Goal: Information Seeking & Learning: Check status

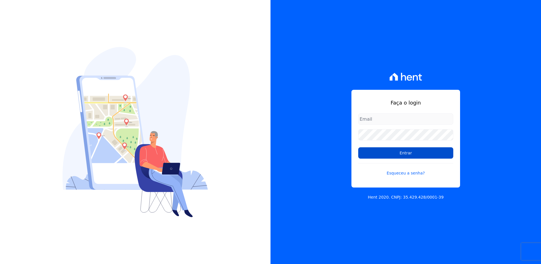
type input "[EMAIL_ADDRESS][PERSON_NAME][DOMAIN_NAME]"
click at [403, 158] on input "Entrar" at bounding box center [405, 152] width 95 height 11
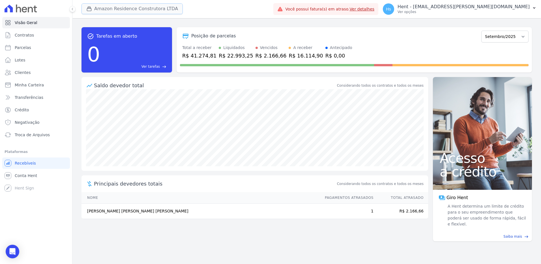
click at [167, 10] on button "Amazon Residence Construtora LTDA" at bounding box center [131, 8] width 101 height 11
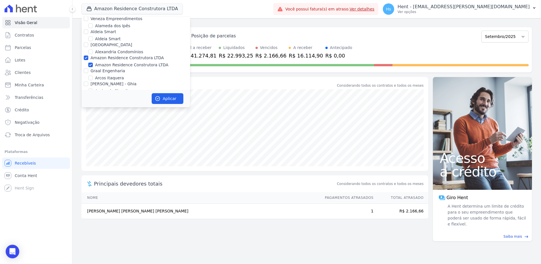
scroll to position [226, 0]
click at [104, 76] on label "Amazon Residence Construtora LTDA" at bounding box center [131, 79] width 73 height 6
click at [93, 76] on input "Amazon Residence Construtora LTDA" at bounding box center [90, 78] width 5 height 5
checkbox input "false"
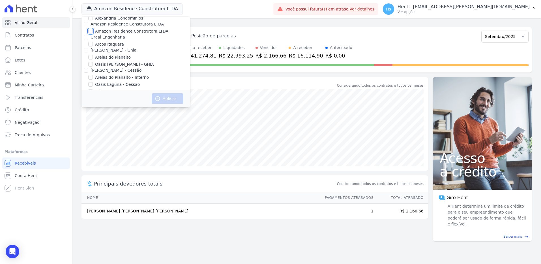
scroll to position [0, 0]
click at [381, 38] on div "Posição de parcelas" at bounding box center [329, 36] width 299 height 7
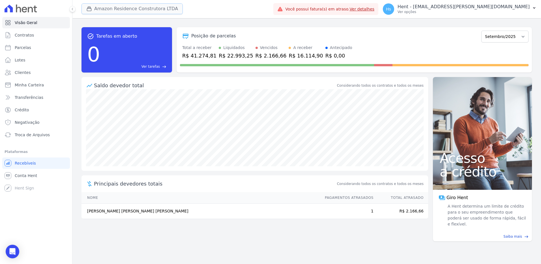
click at [139, 7] on button "Amazon Residence Construtora LTDA" at bounding box center [131, 8] width 101 height 11
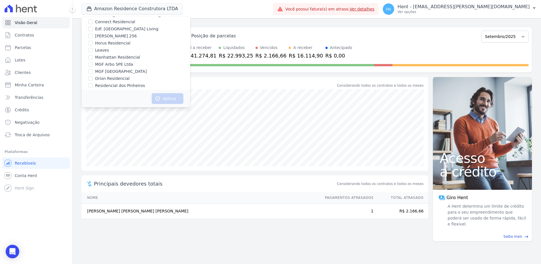
scroll to position [2322, 0]
click at [117, 127] on label "Pau-Ferro Ecoresidence" at bounding box center [118, 130] width 46 height 6
click at [93, 128] on input "Pau-Ferro Ecoresidence" at bounding box center [90, 130] width 5 height 5
checkbox input "true"
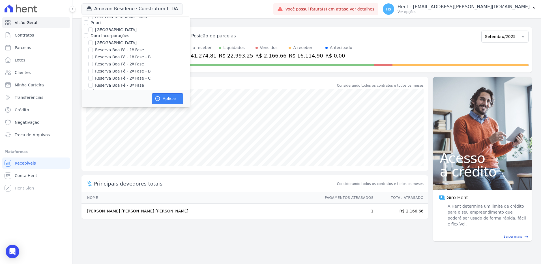
click at [165, 97] on button "Aplicar" at bounding box center [168, 98] width 32 height 11
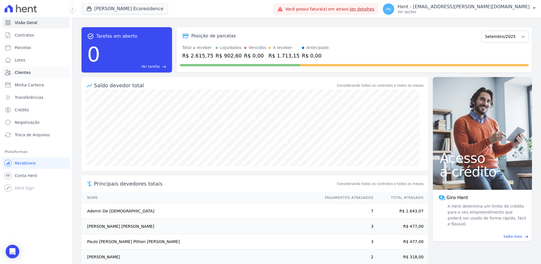
click at [31, 74] on link "Clientes" at bounding box center [36, 72] width 68 height 11
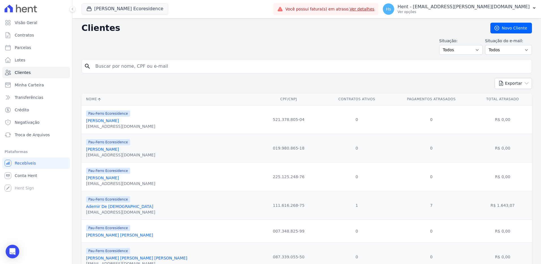
click at [162, 66] on input "search" at bounding box center [310, 66] width 437 height 11
type input "Eliene"
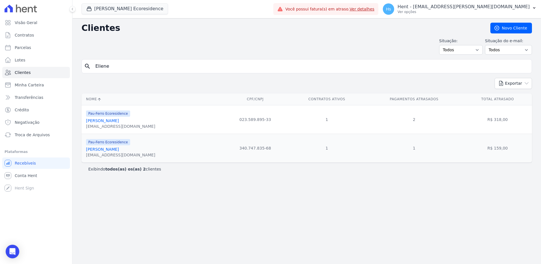
click at [104, 119] on link "Eliene Oliveira Santos" at bounding box center [102, 120] width 33 height 5
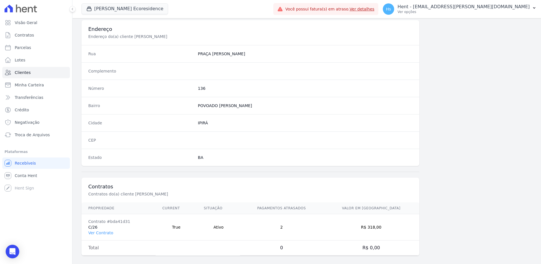
scroll to position [266, 0]
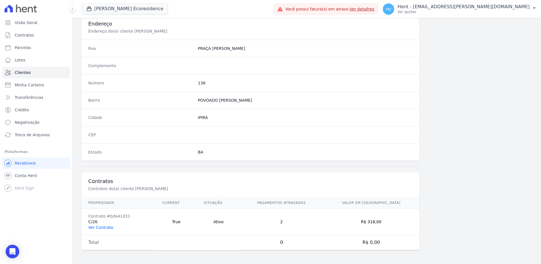
click at [100, 227] on link "Ver Contrato" at bounding box center [100, 227] width 25 height 5
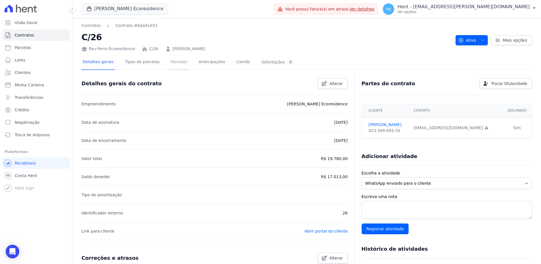
click at [171, 64] on link "Parcelas" at bounding box center [179, 62] width 19 height 15
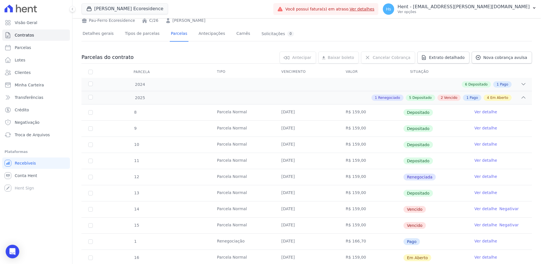
scroll to position [57, 0]
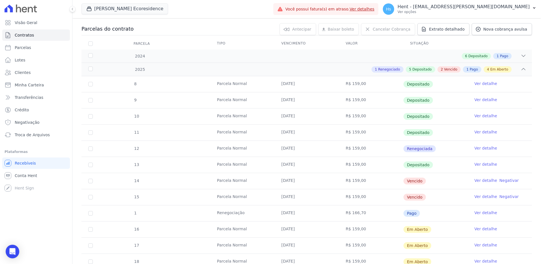
click at [484, 150] on link "Ver detalhe" at bounding box center [485, 148] width 23 height 6
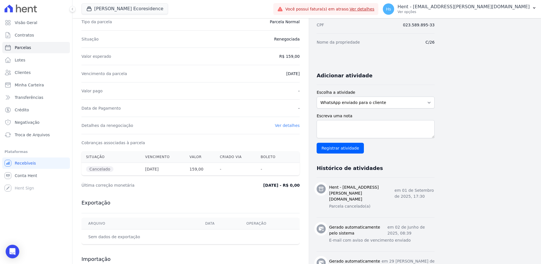
scroll to position [85, 0]
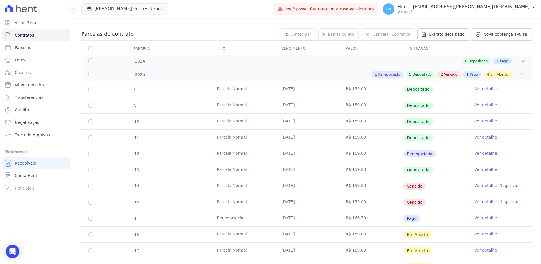
scroll to position [59, 0]
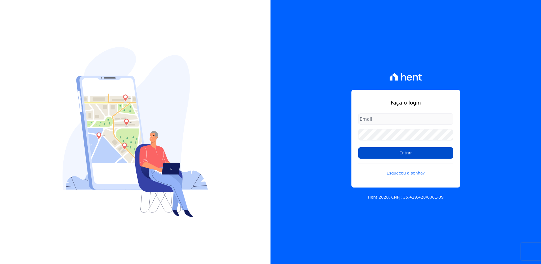
type input "[EMAIL_ADDRESS][PERSON_NAME][DOMAIN_NAME]"
click at [425, 156] on input "Entrar" at bounding box center [405, 152] width 95 height 11
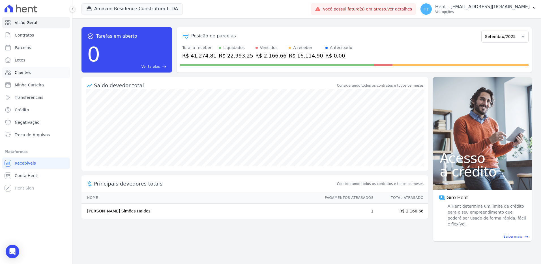
click at [8, 76] on link "Clientes" at bounding box center [36, 72] width 68 height 11
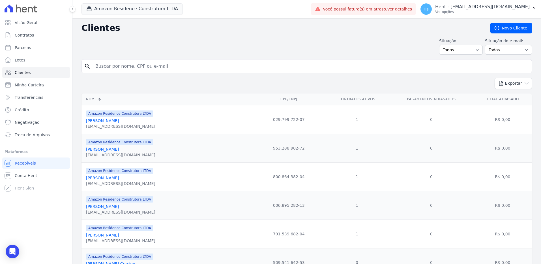
click at [130, 66] on input "search" at bounding box center [310, 66] width 437 height 11
click at [137, 11] on button "Amazon Residence Construtora LTDA" at bounding box center [131, 8] width 101 height 11
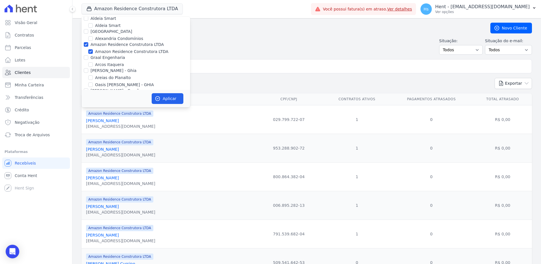
scroll to position [255, 0]
click at [119, 48] on label "Amazon Residence Construtora LTDA" at bounding box center [131, 51] width 73 height 6
click at [93, 48] on input "Amazon Residence Construtora LTDA" at bounding box center [90, 50] width 5 height 5
checkbox input "false"
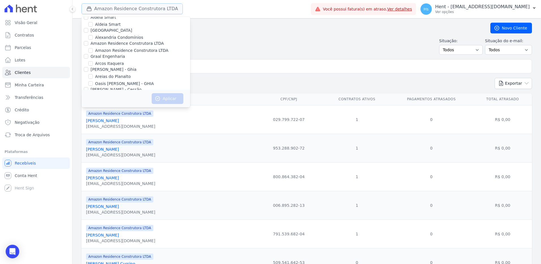
click at [163, 10] on button "Amazon Residence Construtora LTDA" at bounding box center [131, 8] width 101 height 11
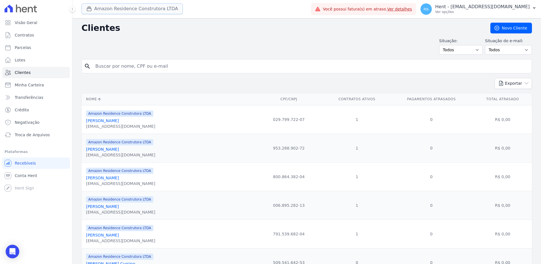
click at [134, 11] on button "Amazon Residence Construtora LTDA" at bounding box center [131, 8] width 101 height 11
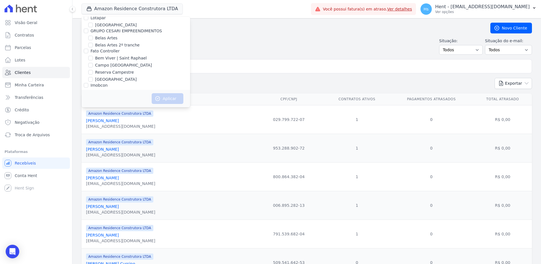
scroll to position [2322, 0]
click at [124, 104] on label "Pau-Ferro Ecoresidence" at bounding box center [118, 107] width 46 height 6
click at [93, 104] on input "Pau-Ferro Ecoresidence" at bounding box center [90, 106] width 5 height 5
checkbox input "true"
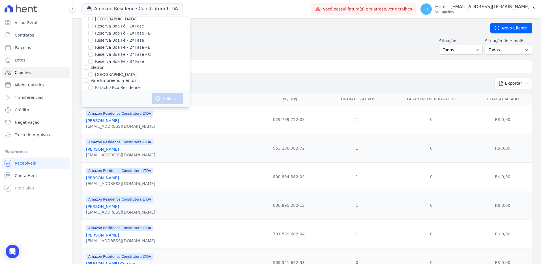
checkbox input "true"
click at [174, 94] on button "Aplicar" at bounding box center [168, 98] width 32 height 11
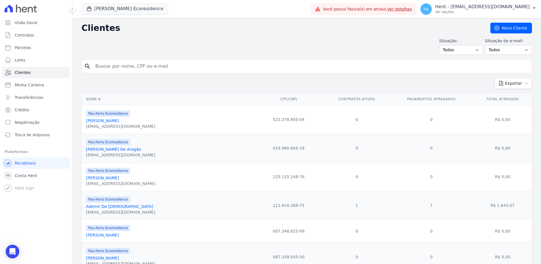
click at [135, 67] on input "search" at bounding box center [310, 66] width 437 height 11
type input "Eliene"
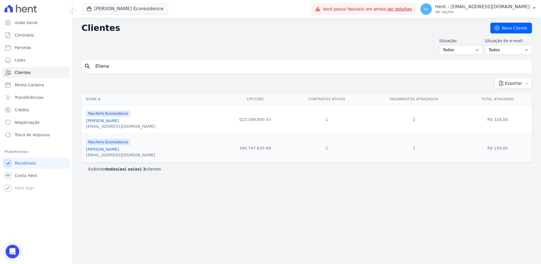
click at [114, 123] on link "Eliene Oliveira Santos" at bounding box center [102, 120] width 33 height 5
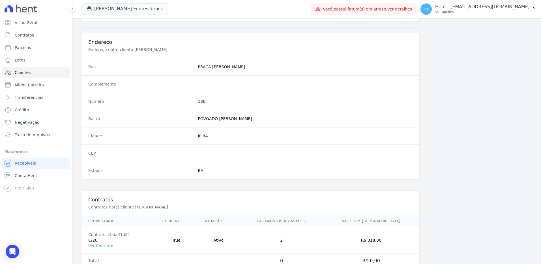
scroll to position [237, 0]
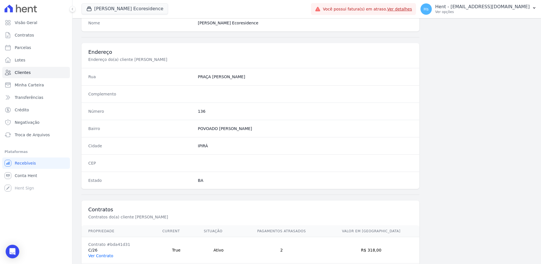
click at [98, 256] on link "Ver Contrato" at bounding box center [100, 255] width 25 height 5
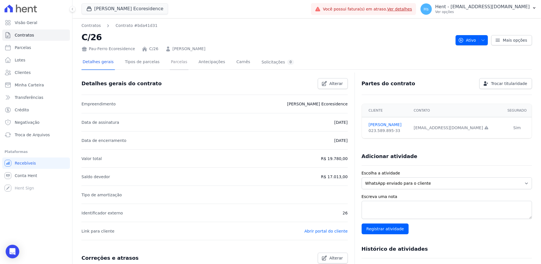
click at [175, 64] on link "Parcelas" at bounding box center [179, 62] width 19 height 15
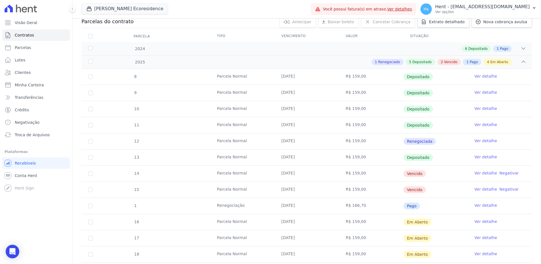
scroll to position [85, 0]
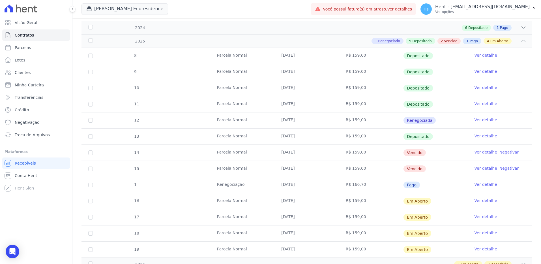
click at [482, 150] on link "Ver detalhe" at bounding box center [485, 152] width 23 height 6
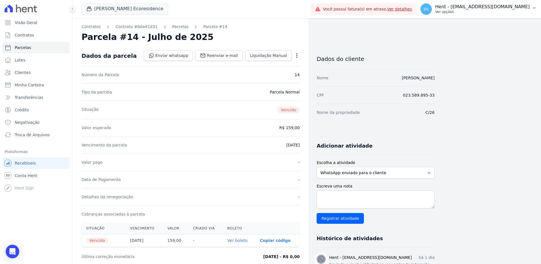
click at [503, 5] on p "Hent - suelem.almeida@e-arke.com" at bounding box center [482, 7] width 94 height 6
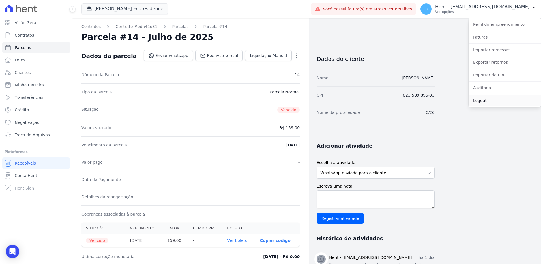
click at [493, 100] on link "Logout" at bounding box center [504, 100] width 72 height 10
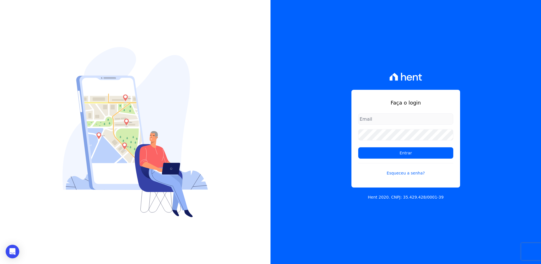
type input "[EMAIL_ADDRESS][PERSON_NAME][DOMAIN_NAME]"
